Goal: Information Seeking & Learning: Learn about a topic

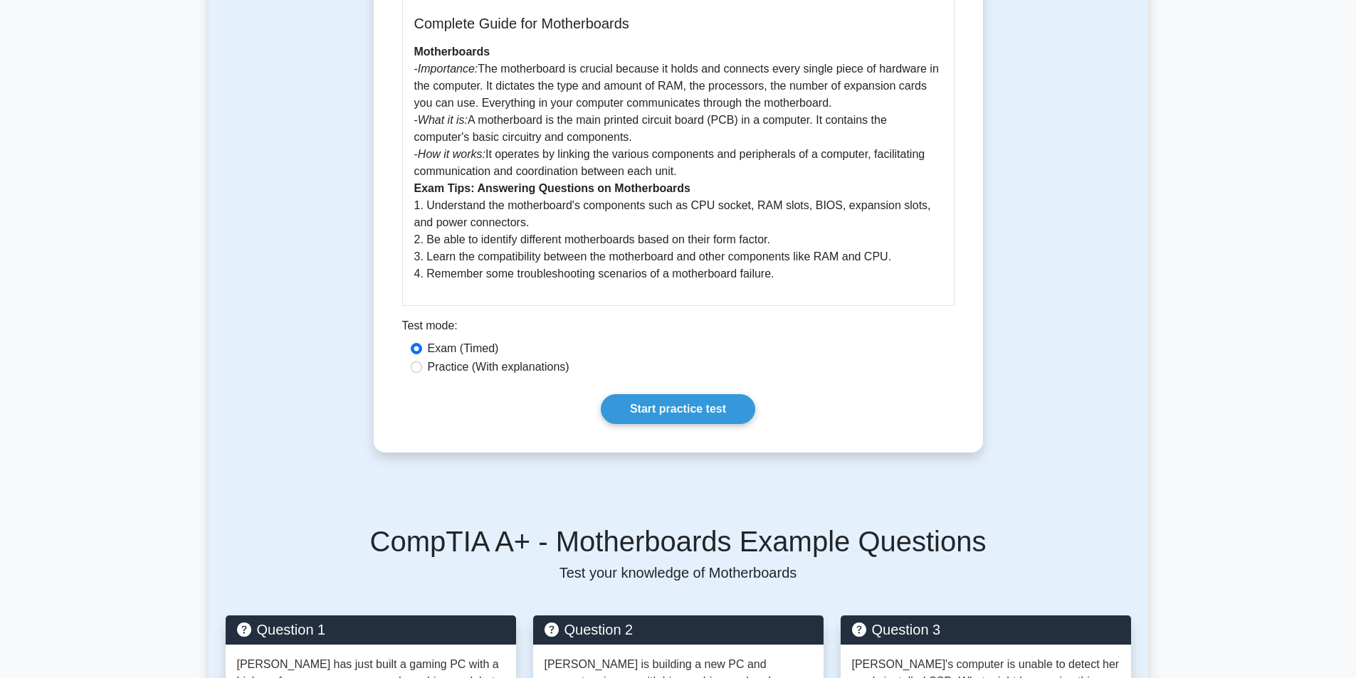
scroll to position [285, 0]
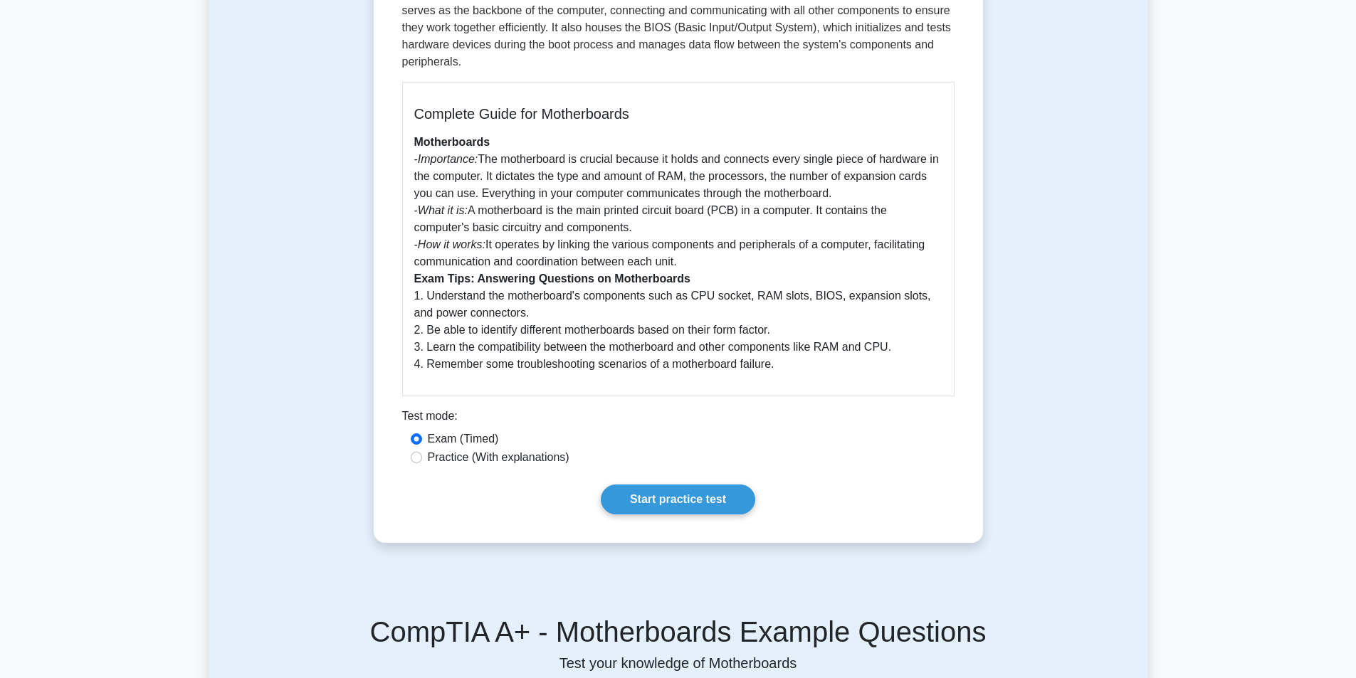
click at [482, 461] on label "Practice (With explanations)" at bounding box center [499, 457] width 142 height 17
click at [422, 461] on input "Practice (With explanations)" at bounding box center [416, 457] width 11 height 11
radio input "true"
click at [660, 501] on link "Start practice test" at bounding box center [678, 500] width 154 height 30
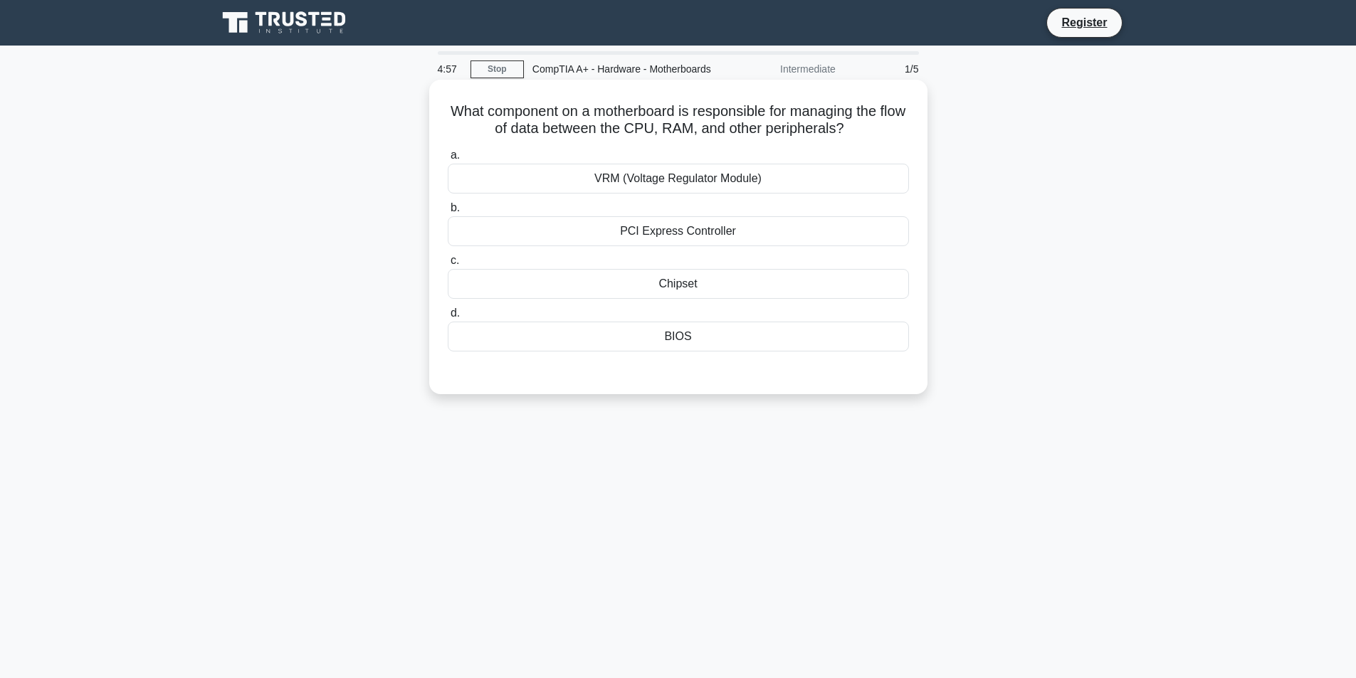
drag, startPoint x: 502, startPoint y: 127, endPoint x: 887, endPoint y: 143, distance: 385.3
click at [887, 143] on div "What component on a motherboard is responsible for managing the flow of data be…" at bounding box center [678, 236] width 487 height 303
click at [704, 299] on div "Chipset" at bounding box center [678, 284] width 461 height 30
click at [448, 265] on input "c. [GEOGRAPHIC_DATA]" at bounding box center [448, 260] width 0 height 9
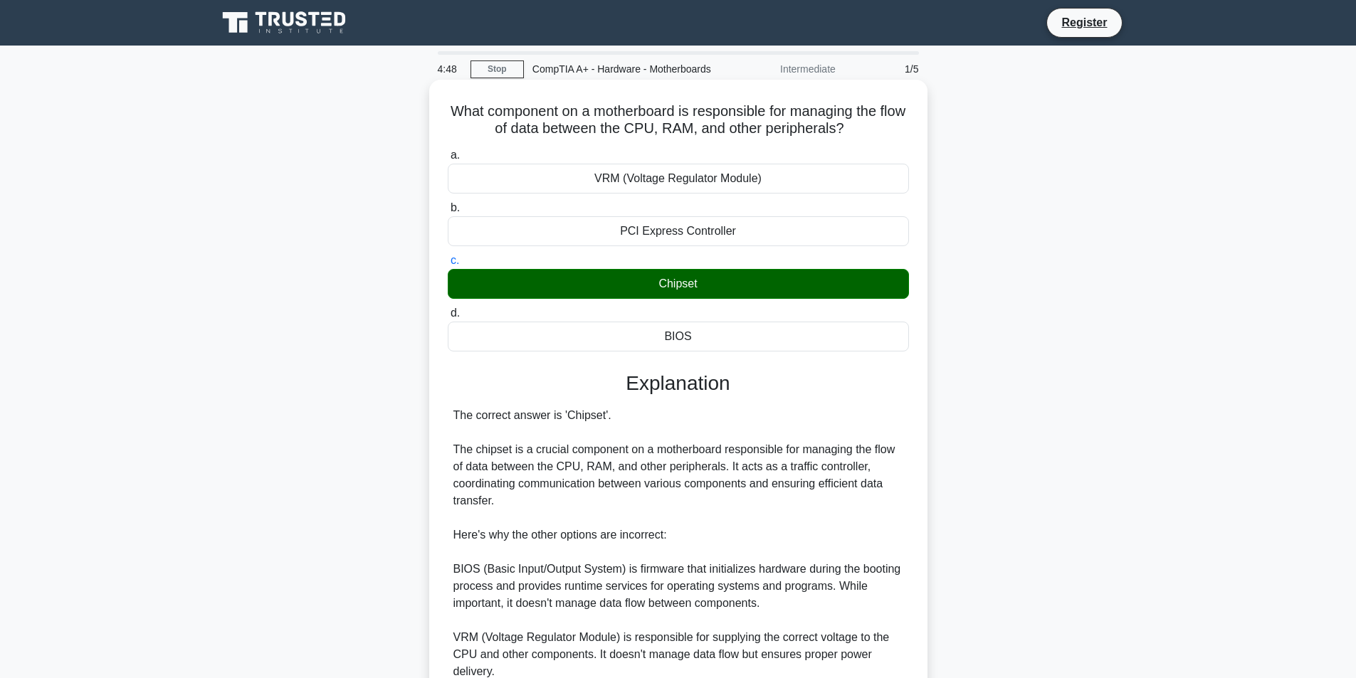
scroll to position [213, 0]
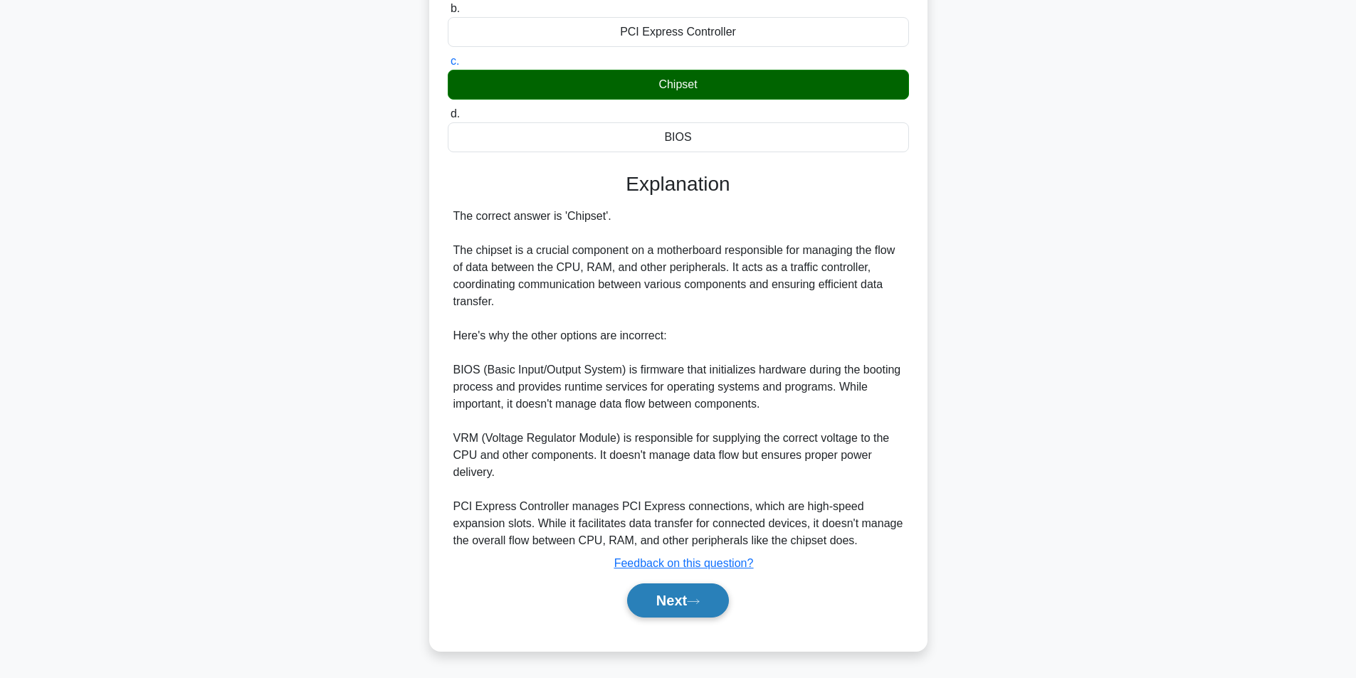
click at [690, 593] on button "Next" at bounding box center [678, 600] width 102 height 34
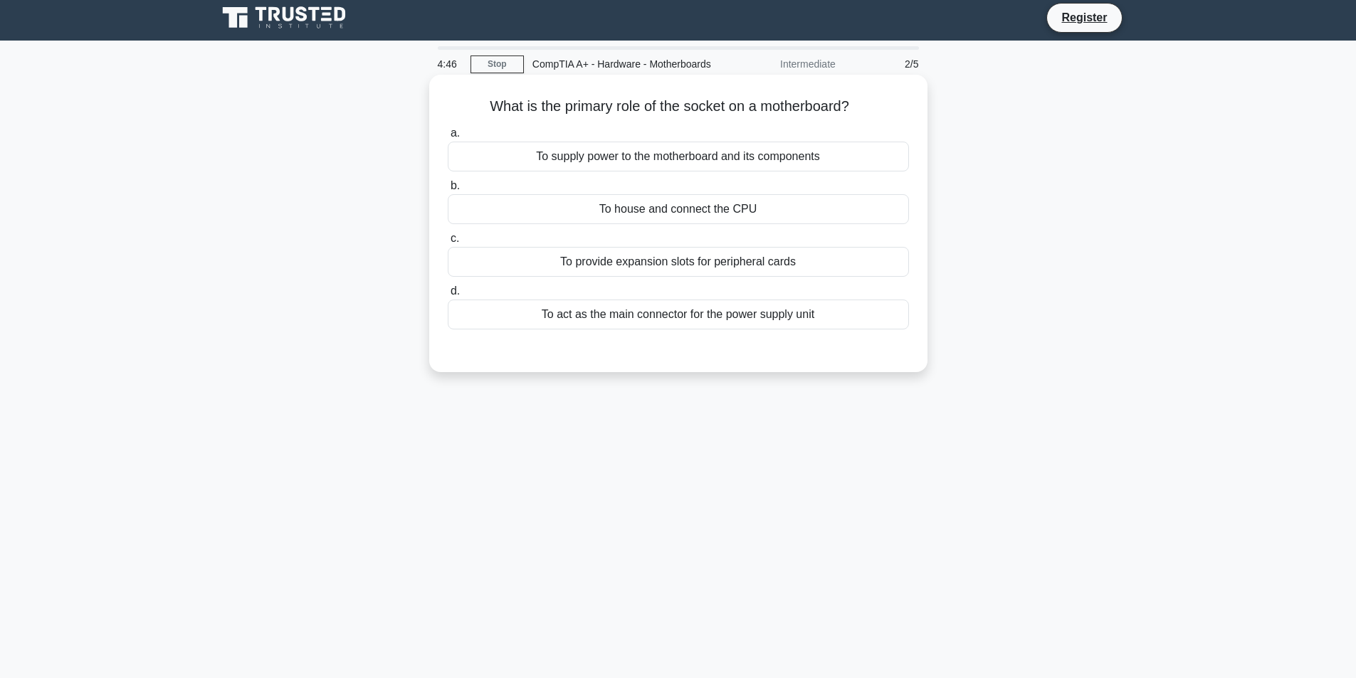
scroll to position [0, 0]
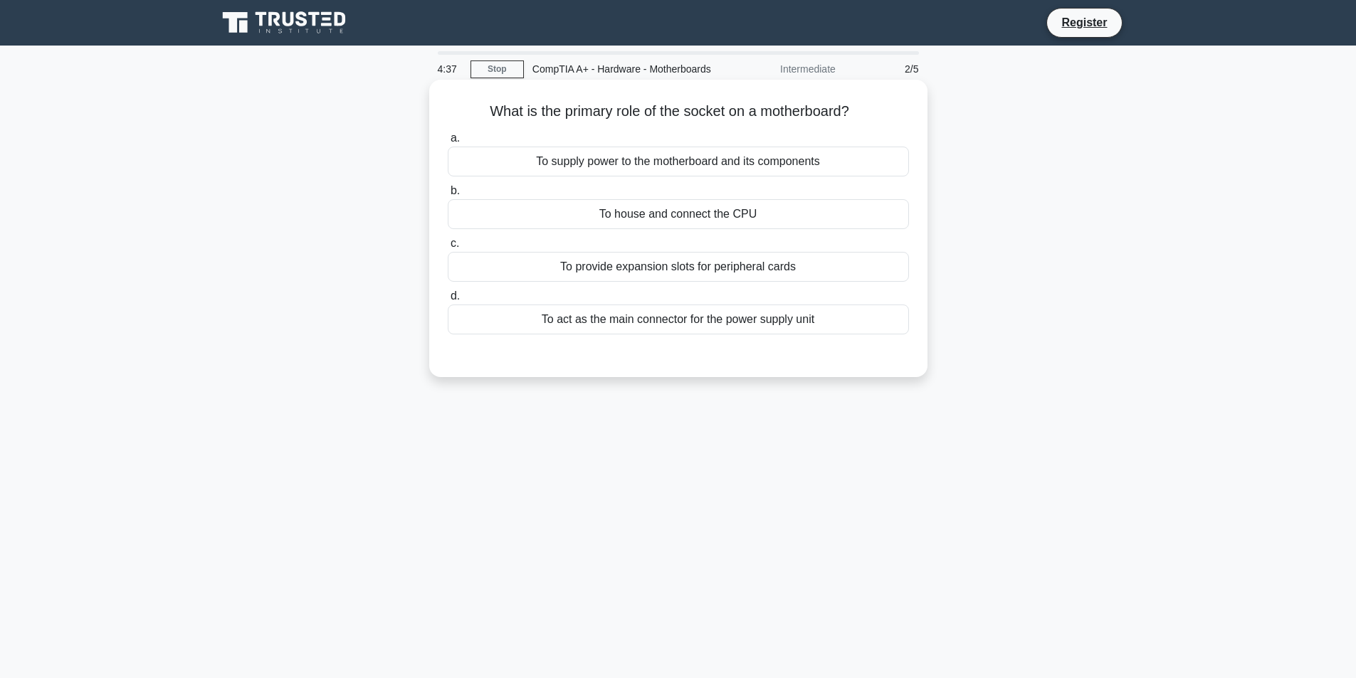
click at [576, 229] on div "To house and connect the CPU" at bounding box center [678, 214] width 461 height 30
click at [448, 196] on input "b. To house and connect the CPU" at bounding box center [448, 190] width 0 height 9
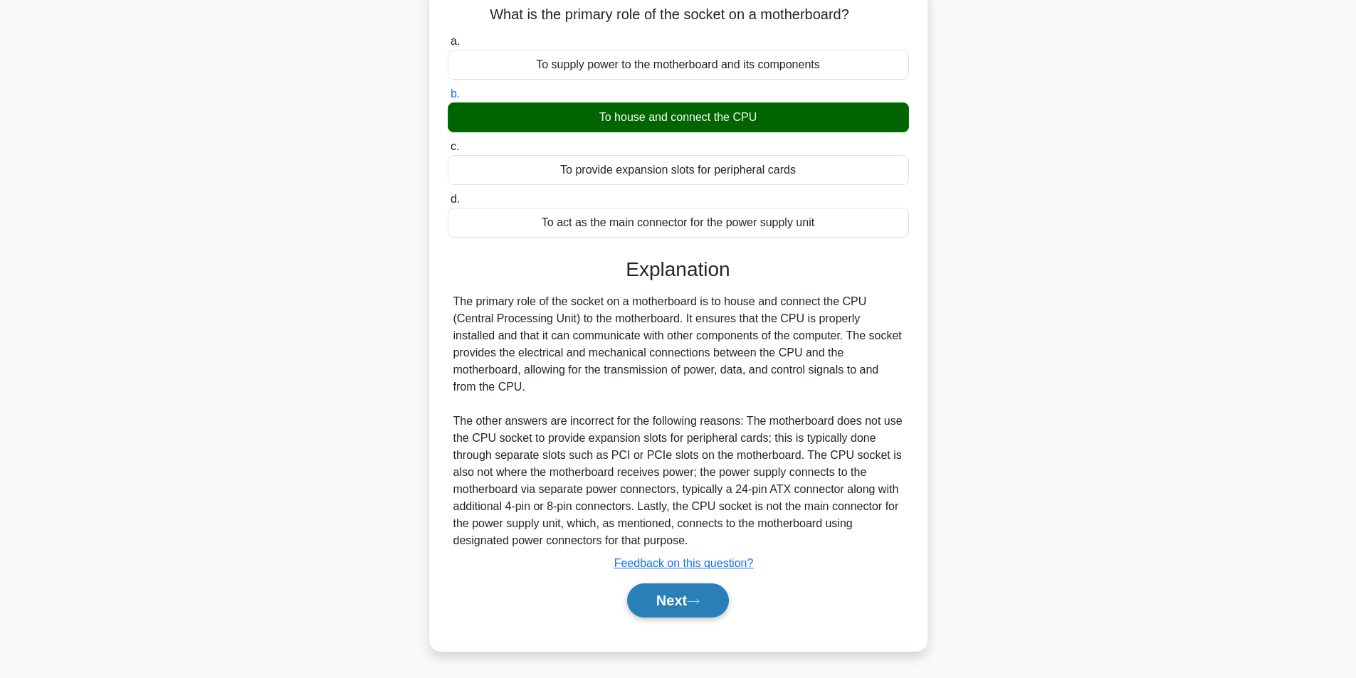
click at [687, 611] on button "Next" at bounding box center [678, 600] width 102 height 34
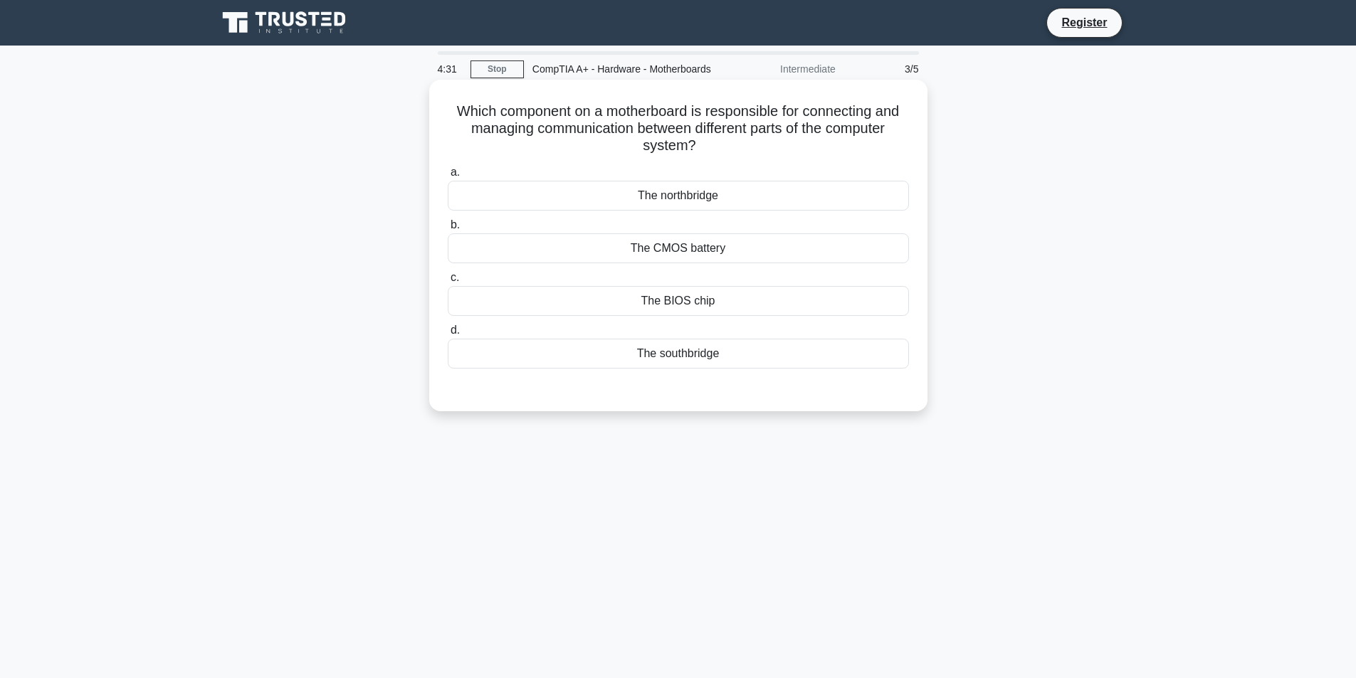
drag, startPoint x: 463, startPoint y: 142, endPoint x: 834, endPoint y: 157, distance: 371.8
click at [834, 155] on h5 "Which component on a motherboard is responsible for connecting and managing com…" at bounding box center [678, 128] width 464 height 53
click at [574, 155] on h5 "Which component on a motherboard is responsible for connecting and managing com…" at bounding box center [678, 128] width 464 height 53
click at [693, 200] on div "The northbridge" at bounding box center [678, 196] width 461 height 30
click at [448, 177] on input "a. The northbridge" at bounding box center [448, 172] width 0 height 9
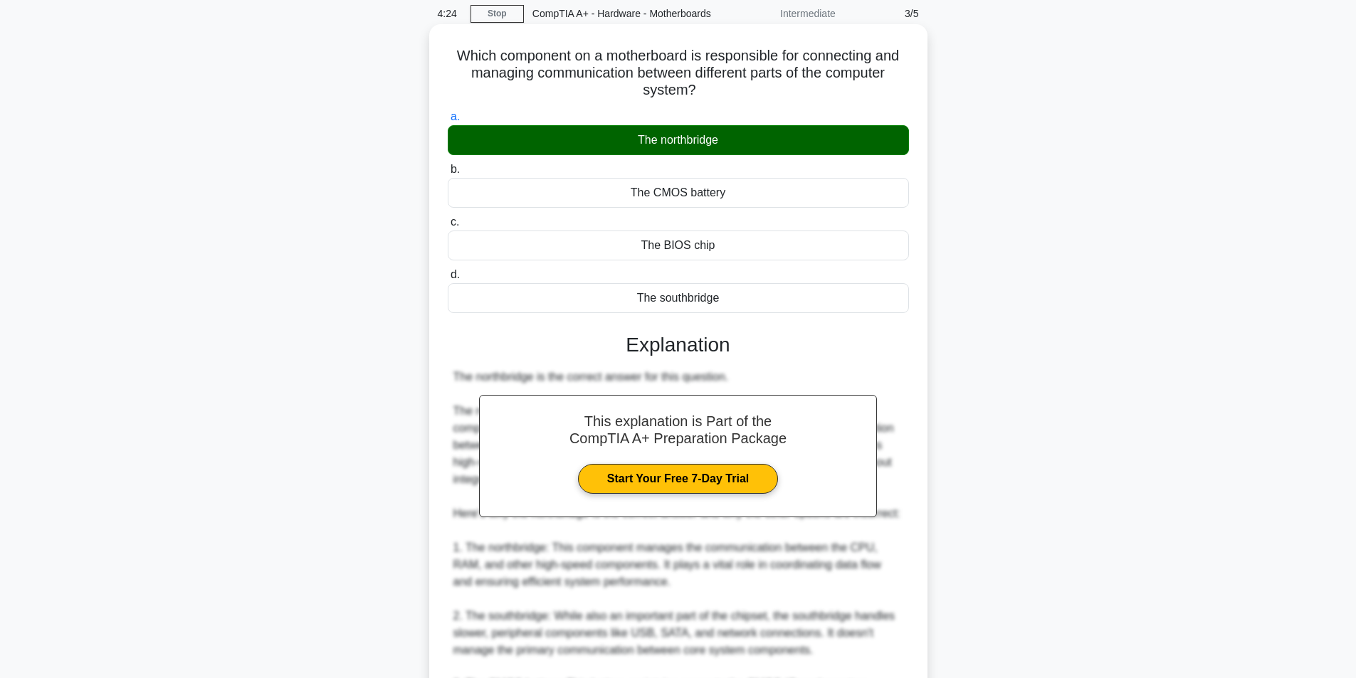
scroll to position [142, 0]
